Goal: Navigation & Orientation: Find specific page/section

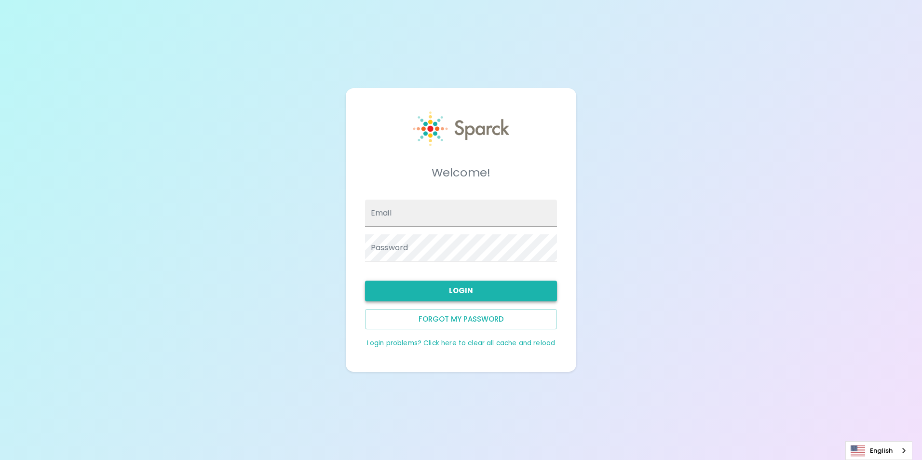
type input "[EMAIL_ADDRESS][DOMAIN_NAME]"
click at [444, 300] on button "Login" at bounding box center [461, 291] width 192 height 20
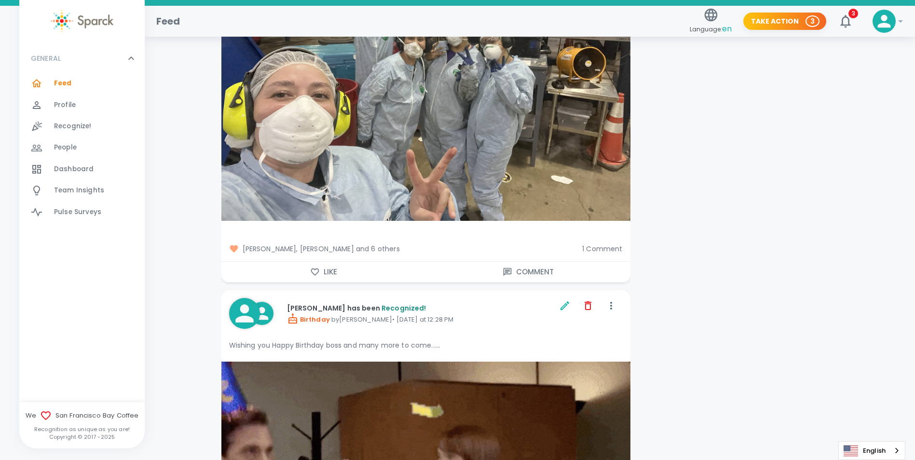
scroll to position [2135, 0]
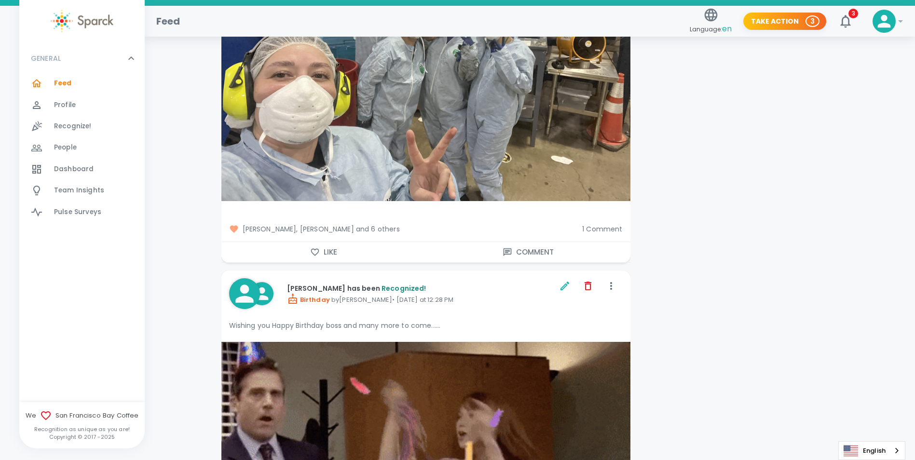
click at [609, 230] on span "1 Comment" at bounding box center [602, 229] width 40 height 10
